Goal: Information Seeking & Learning: Learn about a topic

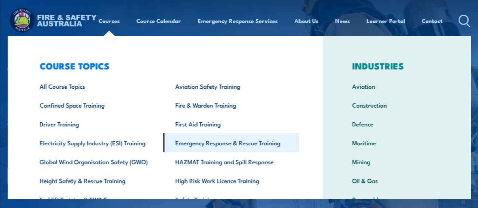
click at [225, 142] on link "Emergency Response & Rescue Training" at bounding box center [231, 142] width 136 height 19
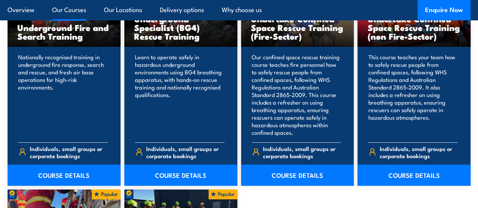
scroll to position [1376, 0]
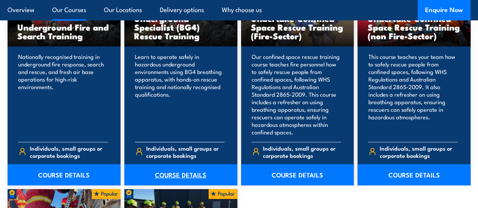
click at [188, 186] on link "COURSE DETAILS" at bounding box center [180, 174] width 113 height 21
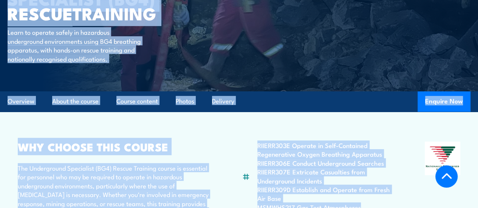
scroll to position [86, 0]
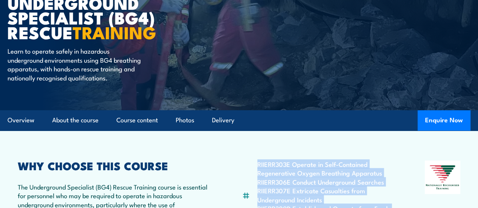
drag, startPoint x: 366, startPoint y: 85, endPoint x: 256, endPoint y: 180, distance: 145.9
click at [256, 180] on div "RIIERR303E Operate in Self-Contained Regenerative Oxygen Breathing Apparatus RI…" at bounding box center [317, 200] width 151 height 78
copy ul "RIIERR303E Operate in Self-Contained Regenerative Oxygen Breathing Apparatus RI…"
